Goal: Navigation & Orientation: Find specific page/section

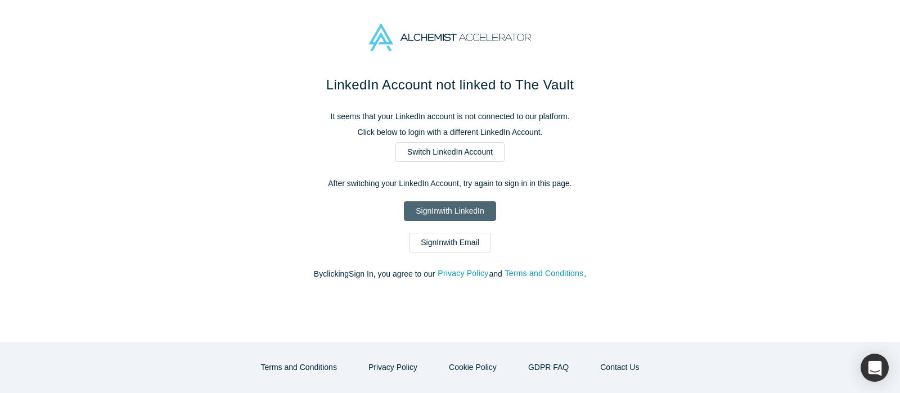
click at [468, 211] on link "Sign In with LinkedIn" at bounding box center [450, 211] width 92 height 20
